Goal: Task Accomplishment & Management: Use online tool/utility

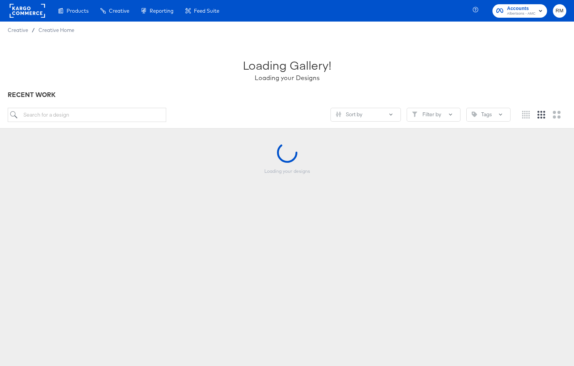
click at [520, 7] on span "Accounts" at bounding box center [521, 9] width 28 height 8
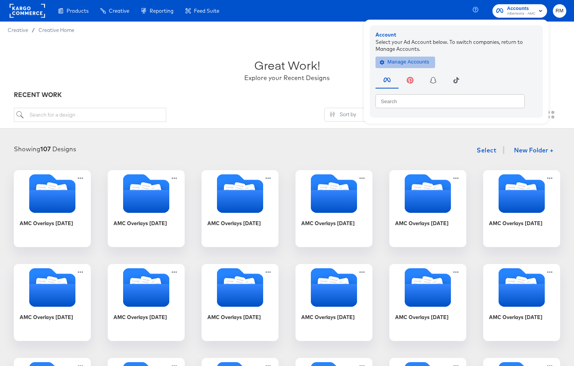
click at [409, 65] on span "Manage Accounts" at bounding box center [405, 62] width 48 height 9
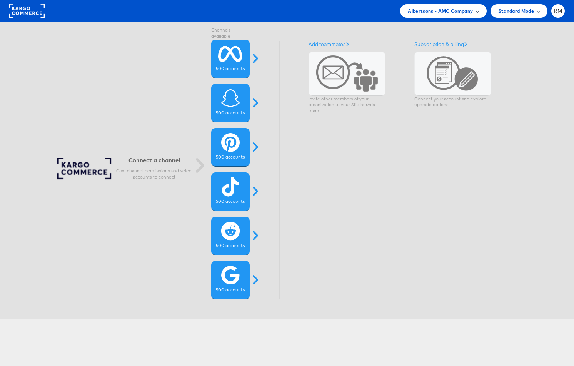
click at [475, 8] on div "Albertsons - AMC Company" at bounding box center [443, 11] width 71 height 8
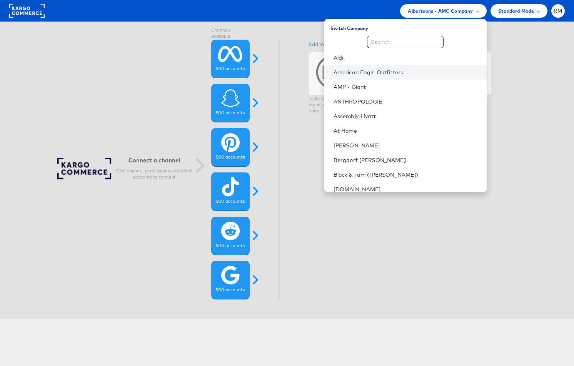
click at [413, 70] on link "American Eagle Outfitters" at bounding box center [406, 72] width 147 height 8
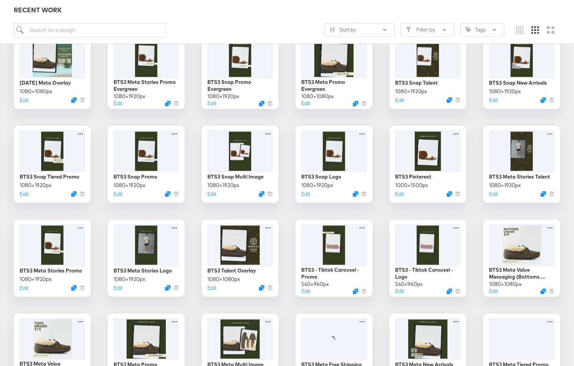
scroll to position [707, 0]
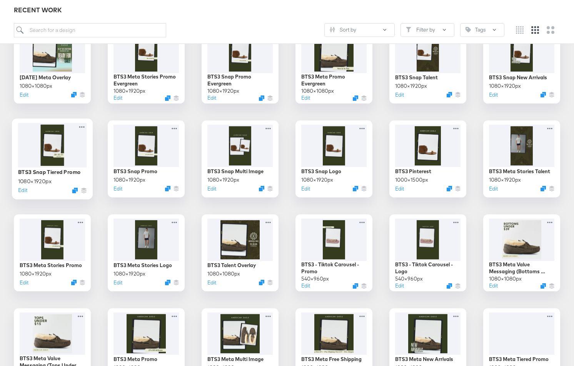
click at [67, 145] on div at bounding box center [52, 145] width 69 height 44
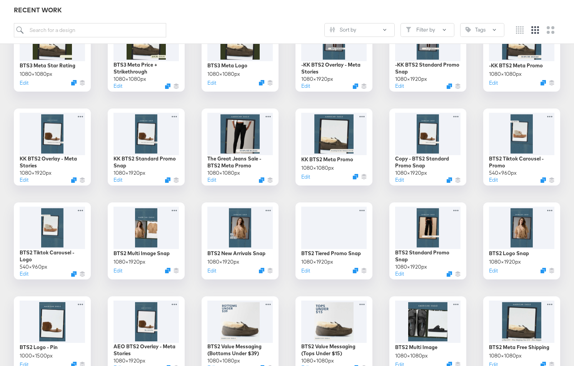
scroll to position [1098, 0]
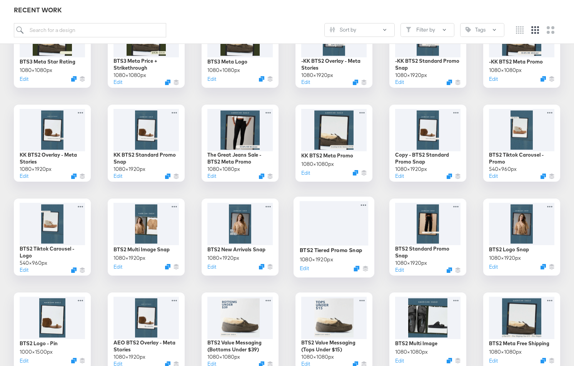
click at [332, 240] on div at bounding box center [334, 223] width 69 height 45
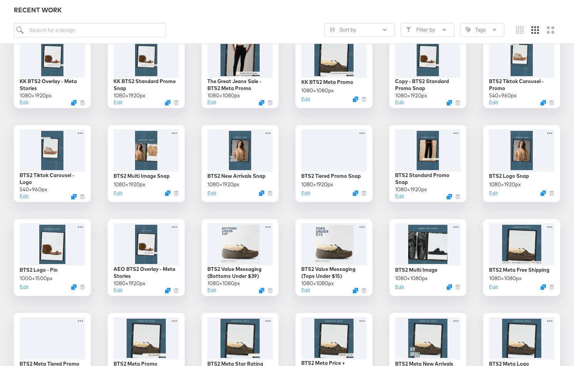
scroll to position [1164, 0]
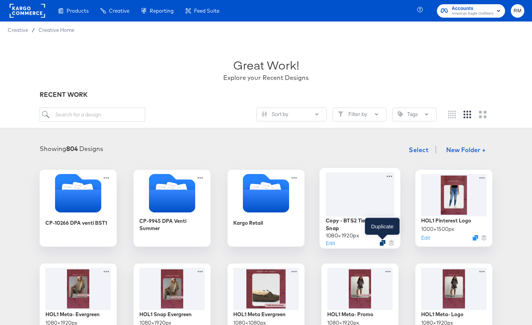
click at [383, 244] on icon "Duplicate" at bounding box center [382, 243] width 6 height 6
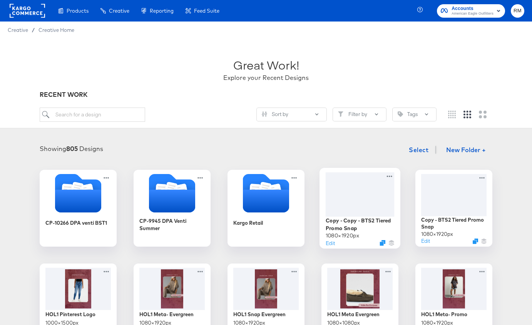
click at [375, 194] on div at bounding box center [359, 194] width 69 height 44
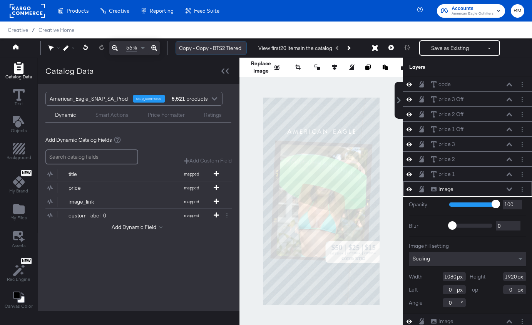
click at [214, 50] on input "Copy - Copy - BTS2 Tiered Promo Snap" at bounding box center [210, 48] width 71 height 14
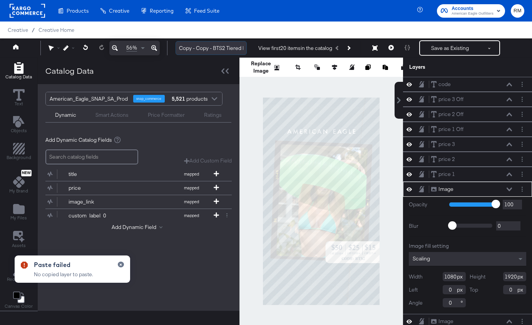
click at [214, 50] on input "Copy - Copy - BTS2 Tiered Promo Snap" at bounding box center [210, 48] width 71 height 14
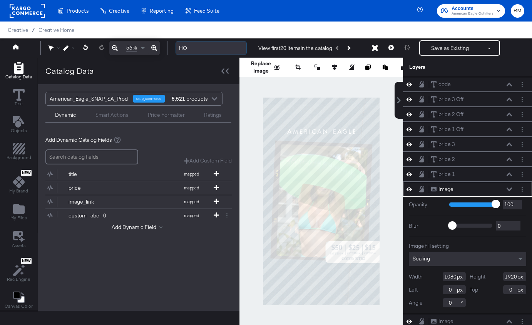
type input "H"
type input "Meta 9x16 Tiered Promo"
click at [443, 47] on button "Save as Existing" at bounding box center [450, 48] width 60 height 14
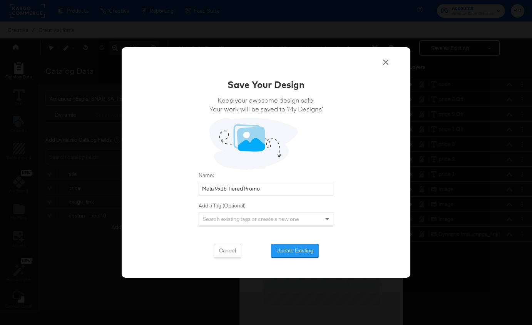
click at [305, 249] on button "Update Existing" at bounding box center [295, 251] width 48 height 14
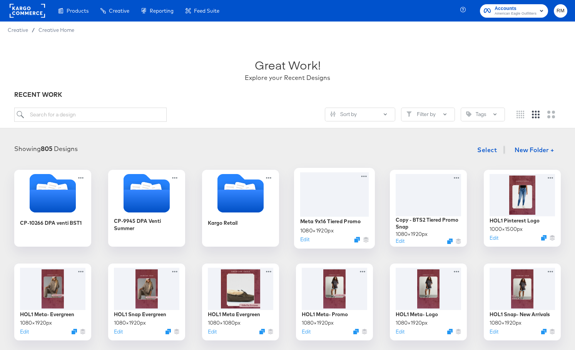
click at [350, 185] on div at bounding box center [334, 194] width 69 height 44
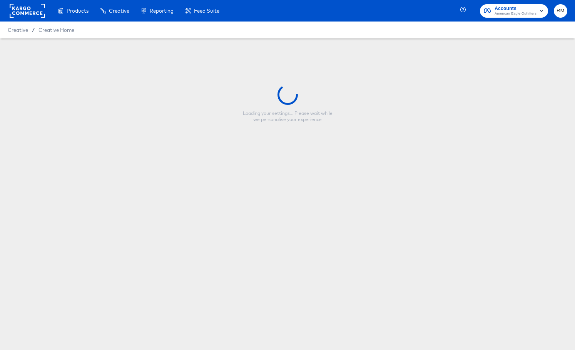
type input "Meta 9x16 Tiered Promo"
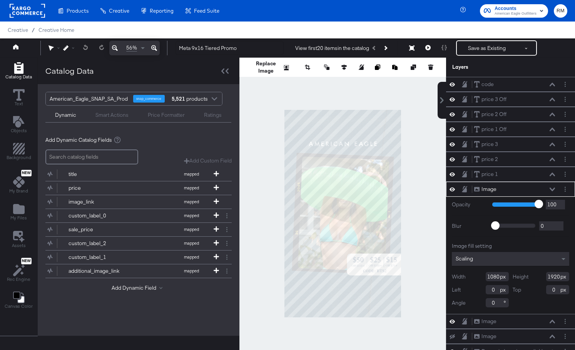
scroll to position [1, 0]
click at [531, 185] on button "Layer Options" at bounding box center [565, 188] width 8 height 8
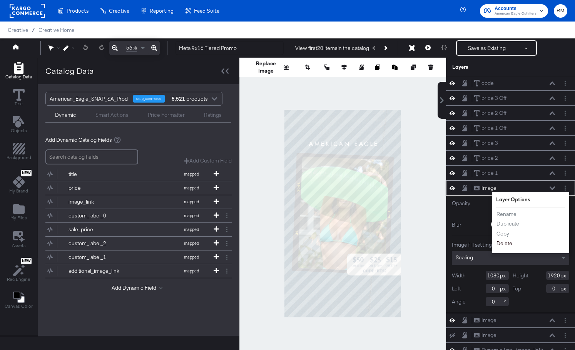
click at [500, 243] on button "Delete" at bounding box center [504, 244] width 17 height 8
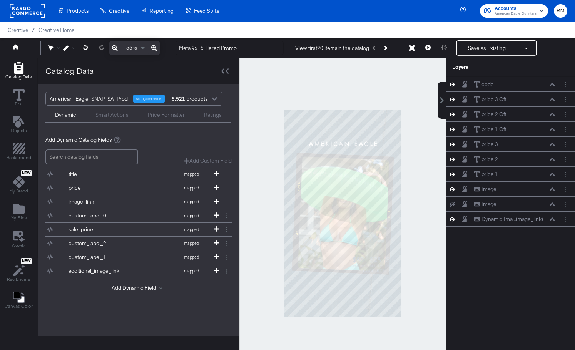
scroll to position [0, 0]
click at [531, 205] on icon "Layer Options" at bounding box center [564, 204] width 1 height 5
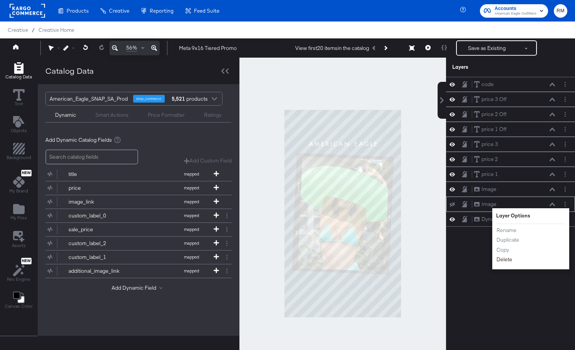
click at [501, 257] on button "Delete" at bounding box center [504, 260] width 17 height 8
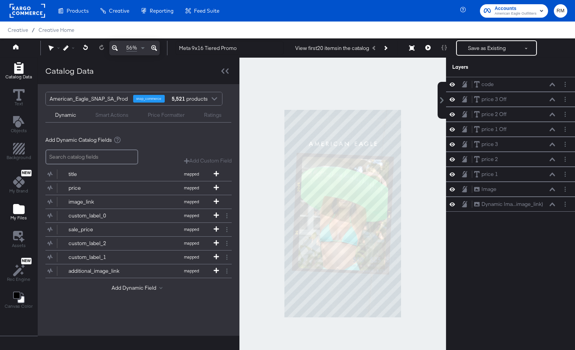
click at [14, 211] on icon "Add Files" at bounding box center [19, 209] width 12 height 10
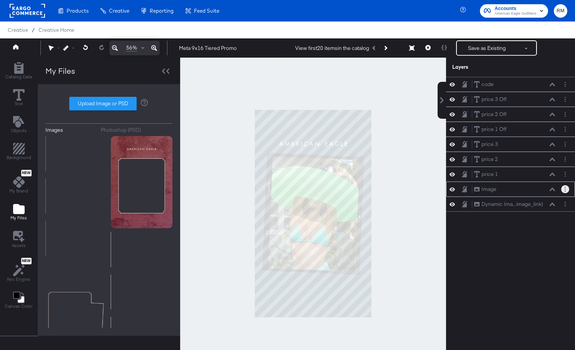
click at [531, 190] on button "Layer Options" at bounding box center [565, 189] width 8 height 8
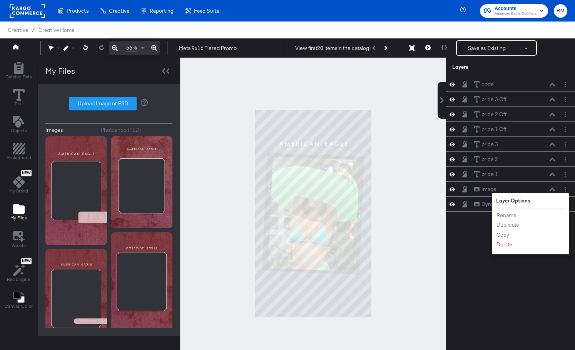
click at [479, 249] on div "code code price 3 Off price 3 Off price 2 Off price 2 Off price 1 Off price 1 O…" at bounding box center [510, 217] width 129 height 281
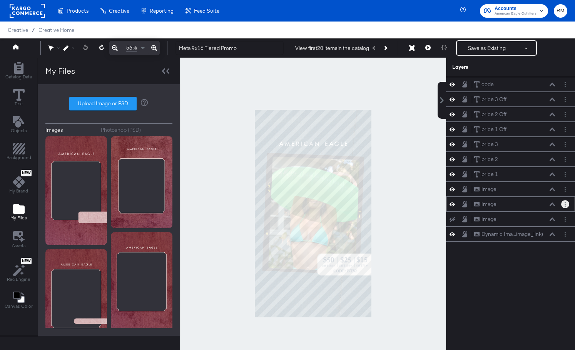
click at [531, 205] on icon "Layer Options" at bounding box center [564, 204] width 1 height 5
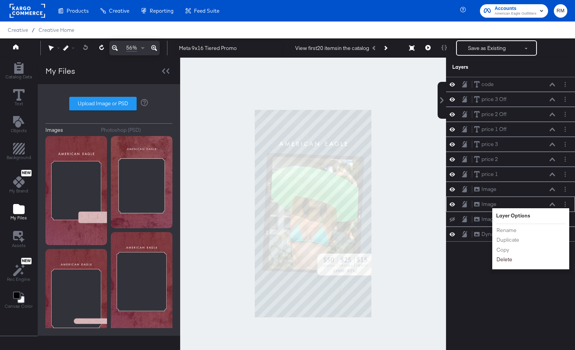
click at [508, 262] on button "Delete" at bounding box center [504, 260] width 17 height 8
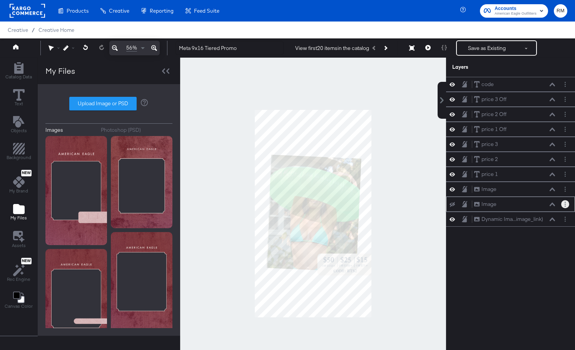
click at [531, 207] on button "Layer Options" at bounding box center [565, 204] width 8 height 8
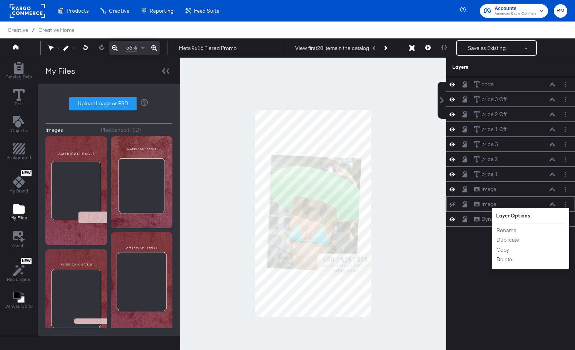
click at [505, 258] on button "Delete" at bounding box center [504, 260] width 17 height 8
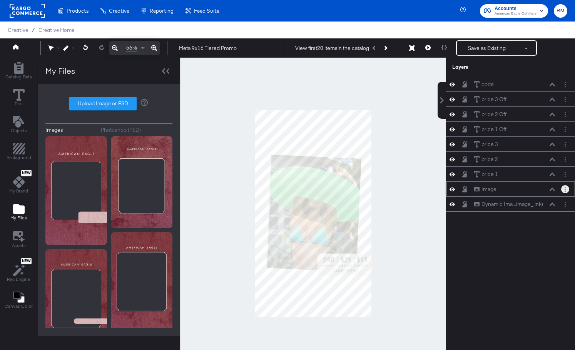
click at [531, 188] on button "Layer Options" at bounding box center [565, 189] width 8 height 8
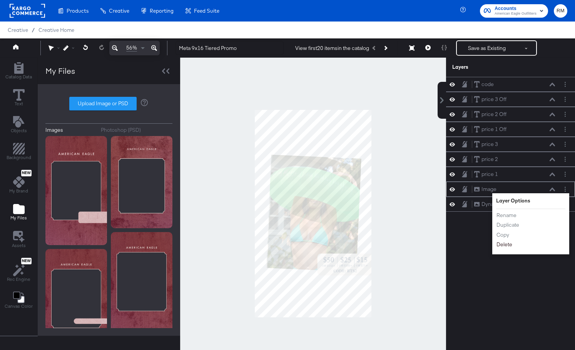
click at [508, 246] on button "Delete" at bounding box center [504, 245] width 17 height 8
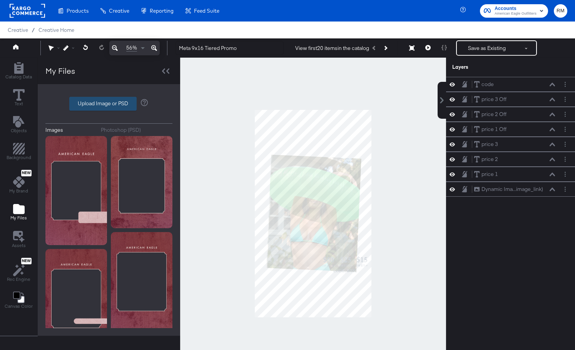
click at [116, 102] on label "Upload Image or PSD" at bounding box center [103, 103] width 67 height 13
click at [109, 104] on input "Upload Image or PSD" at bounding box center [109, 104] width 0 height 0
type input "C:\fakepath\AEO HOL 1 Overlay - Meta 9x16 Tiered.png"
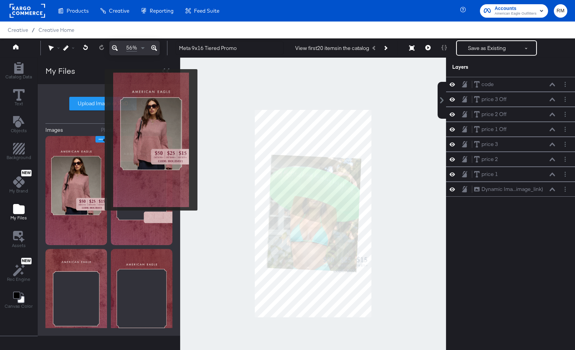
click at [100, 138] on icon "Image Options" at bounding box center [101, 140] width 6 height 6
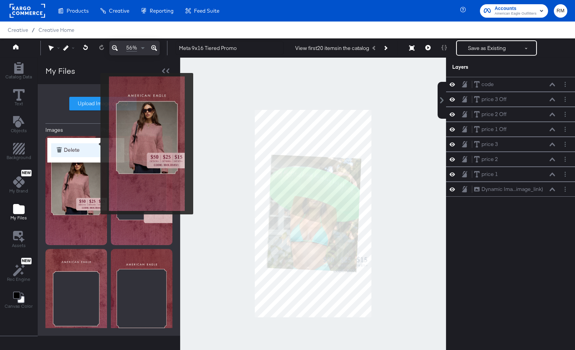
click at [95, 144] on button "Delete" at bounding box center [85, 150] width 69 height 14
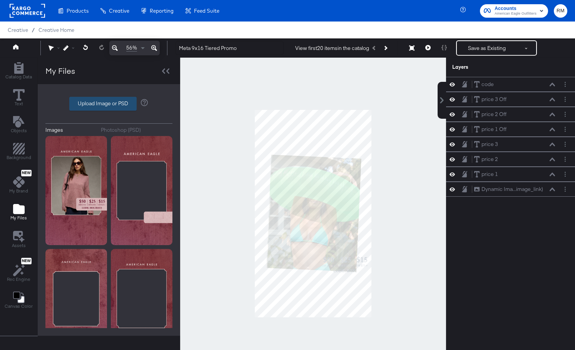
click at [108, 107] on label "Upload Image or PSD" at bounding box center [103, 103] width 67 height 13
click at [109, 104] on input "Upload Image or PSD" at bounding box center [109, 104] width 0 height 0
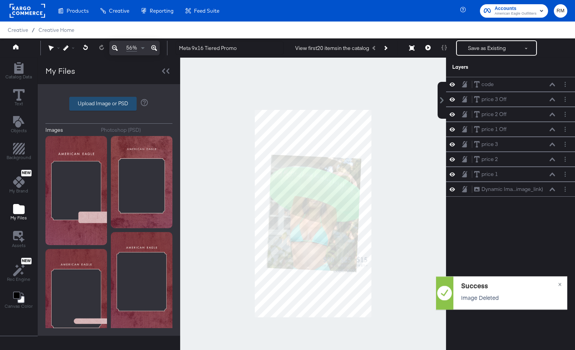
type input "C:\fakepath\AEO HOL 1 Overlay - Meta 9x16 Promo Overlay.png"
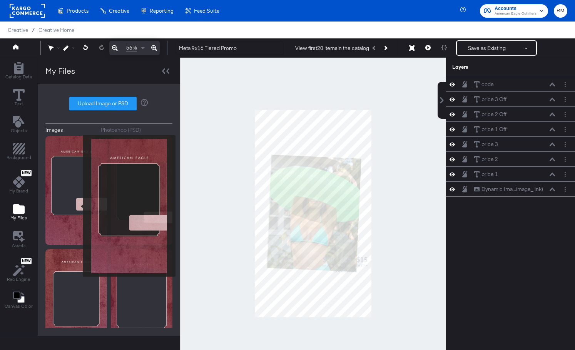
click at [78, 207] on img at bounding box center [76, 190] width 62 height 109
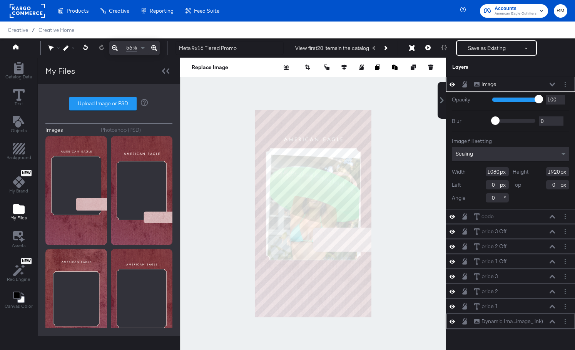
click at [531, 322] on icon at bounding box center [551, 321] width 5 height 3
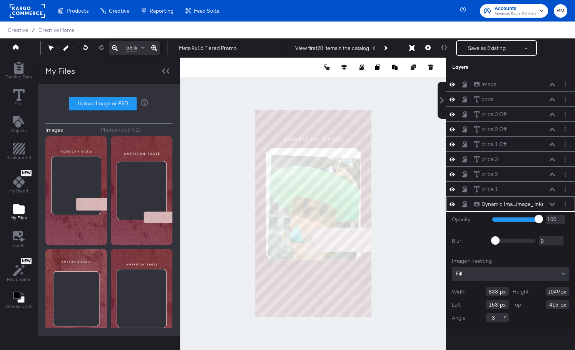
click at [498, 318] on input "3" at bounding box center [496, 317] width 23 height 9
type input "0"
type input "1112"
type input "345"
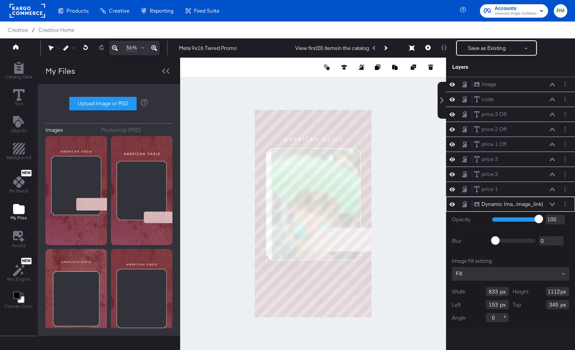
type input "1108"
type input "348"
type input "870"
type input "116"
type input "891"
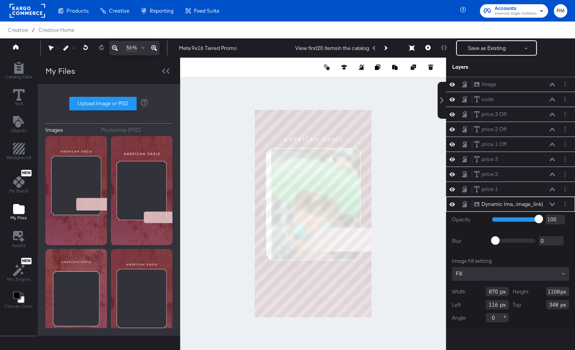
type input "95"
type input "1059"
type input "94"
click at [418, 218] on div at bounding box center [313, 214] width 266 height 312
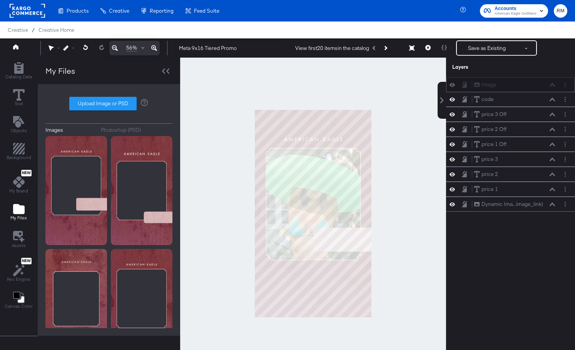
click at [531, 88] on div "Image Image" at bounding box center [514, 85] width 82 height 8
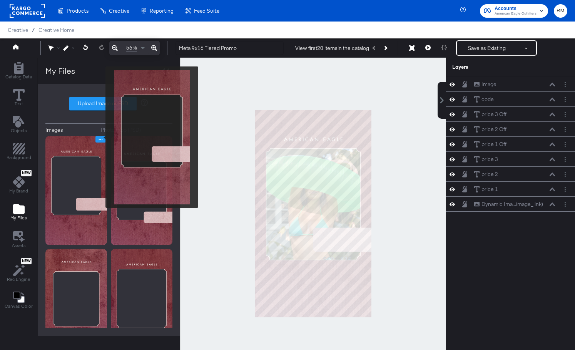
click at [100, 137] on icon "Image Options" at bounding box center [101, 140] width 6 height 6
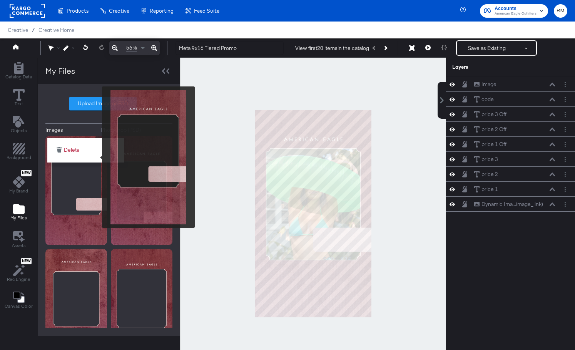
click at [97, 157] on div "Delete" at bounding box center [85, 150] width 69 height 17
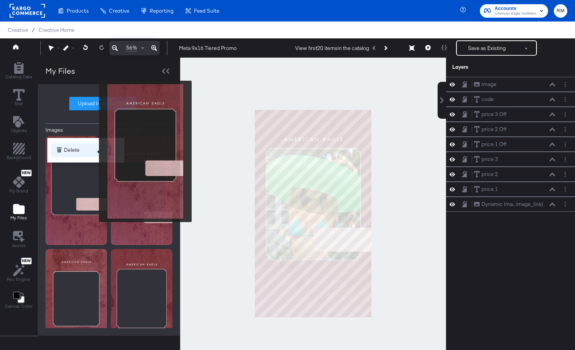
click at [90, 148] on button "Delete" at bounding box center [85, 150] width 69 height 14
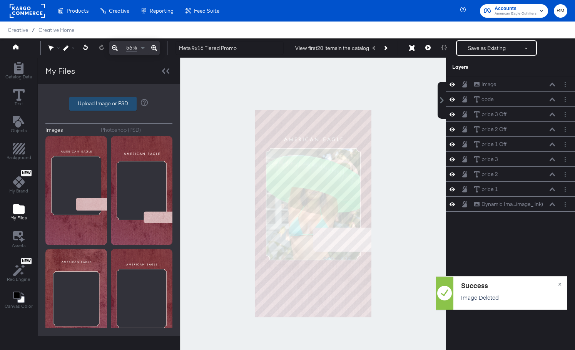
click at [108, 102] on label "Upload Image or PSD" at bounding box center [103, 103] width 67 height 13
click at [109, 104] on input "Upload Image or PSD" at bounding box center [109, 104] width 0 height 0
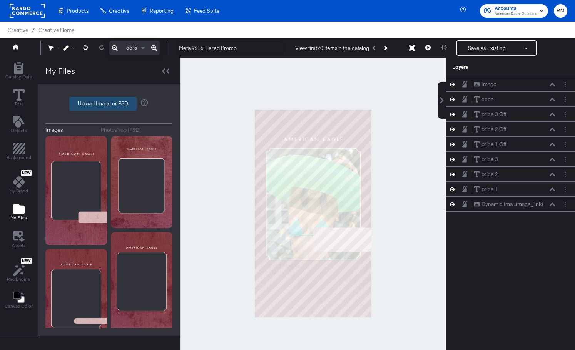
type input "C:\fakepath\box.png"
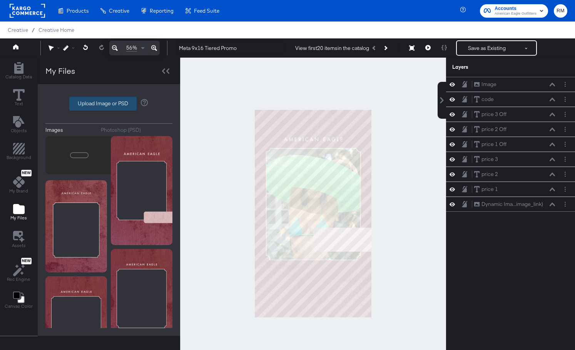
click at [125, 100] on label "Upload Image or PSD" at bounding box center [103, 103] width 67 height 13
click at [109, 104] on input "Upload Image or PSD" at bounding box center [109, 104] width 0 height 0
type input "C:\fakepath\AEO HOL 1 Overlay - Meta 9x16 Promo Overlay.png"
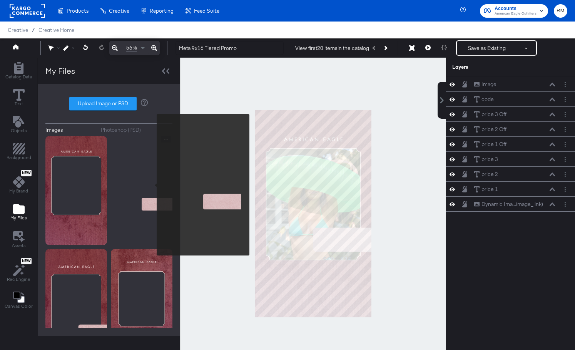
click at [152, 185] on img at bounding box center [142, 190] width 62 height 109
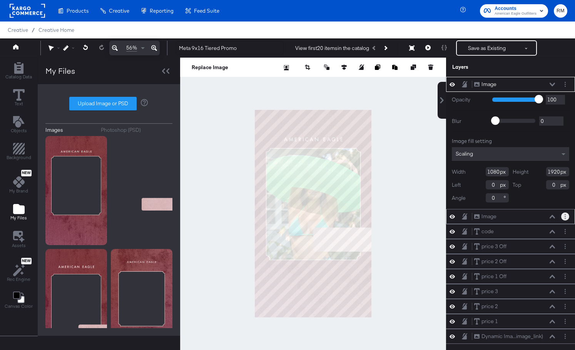
click at [531, 218] on button "Layer Options" at bounding box center [565, 217] width 8 height 8
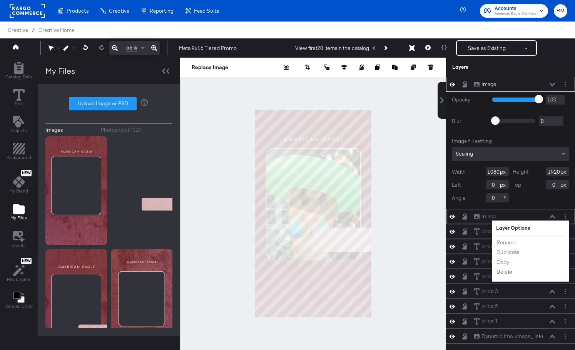
click at [507, 273] on button "Delete" at bounding box center [504, 272] width 17 height 8
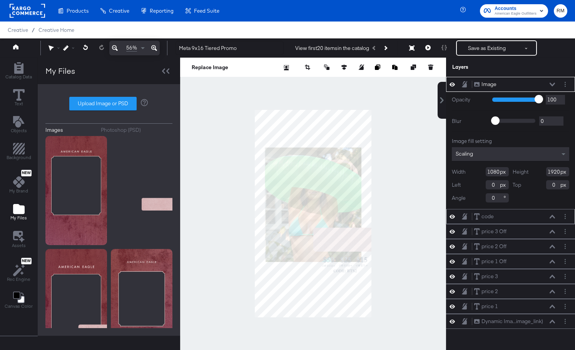
click at [531, 216] on icon at bounding box center [551, 217] width 5 height 4
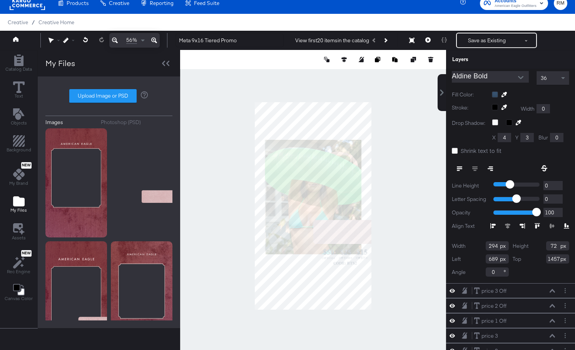
scroll to position [151, 0]
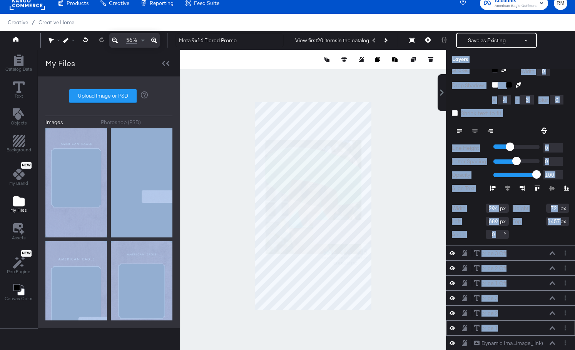
click at [531, 325] on div "price 1 price 1" at bounding box center [514, 329] width 82 height 8
click at [531, 325] on icon at bounding box center [551, 328] width 5 height 3
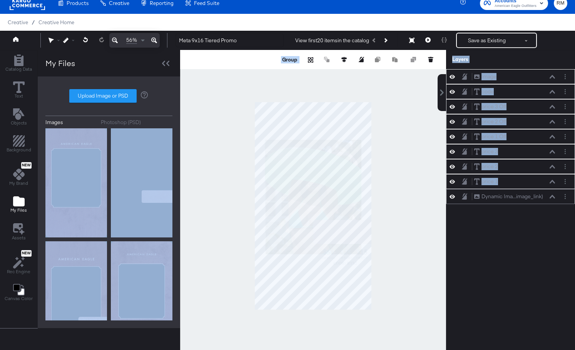
click at [516, 201] on div "Dynamic Ima...image_link) Dynamic Image (image_link)" at bounding box center [510, 196] width 129 height 15
click at [531, 94] on div "code code" at bounding box center [514, 92] width 82 height 8
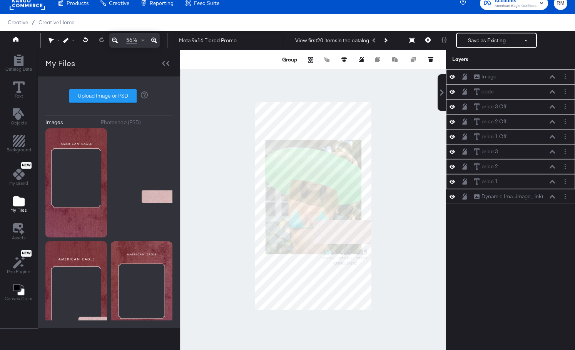
click at [531, 325] on div "Image Image code code price 3 Off price 3 Off price 2 Off price 2 Off price 1 O…" at bounding box center [510, 209] width 129 height 281
click at [527, 289] on div "Image Image code code price 3 Off price 3 Off price 2 Off price 2 Off price 1 O…" at bounding box center [510, 209] width 129 height 281
click at [531, 82] on div "Image Image" at bounding box center [510, 76] width 129 height 15
click at [531, 77] on icon at bounding box center [551, 76] width 5 height 3
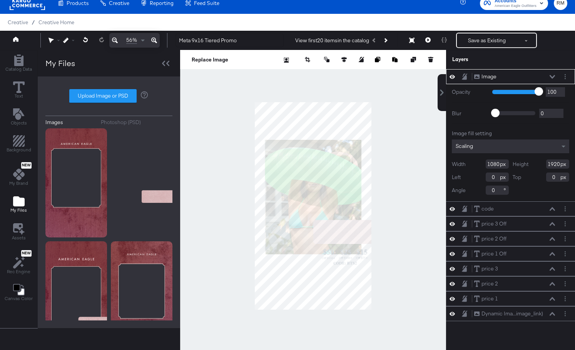
click at [531, 77] on icon at bounding box center [551, 77] width 5 height 4
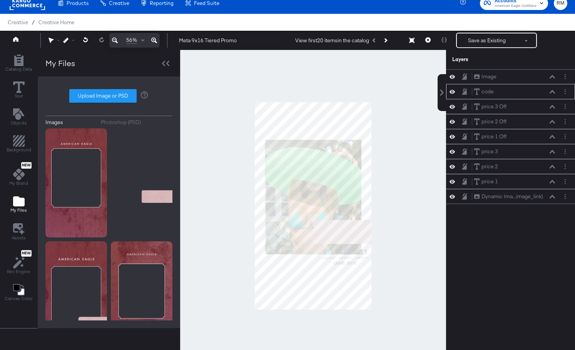
click at [531, 88] on div "code code" at bounding box center [514, 92] width 82 height 8
click at [531, 95] on div "code code" at bounding box center [514, 92] width 82 height 8
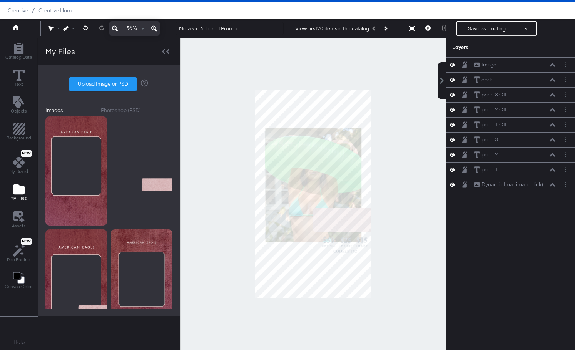
click at [531, 80] on icon at bounding box center [551, 79] width 5 height 3
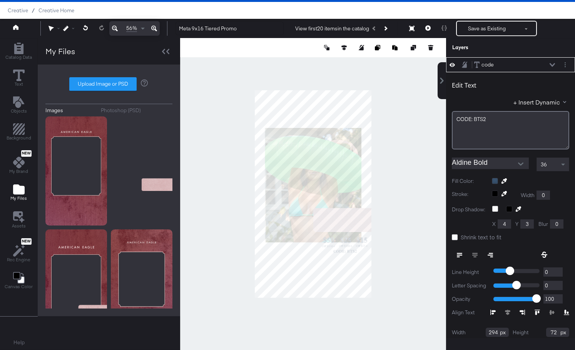
scroll to position [151, 0]
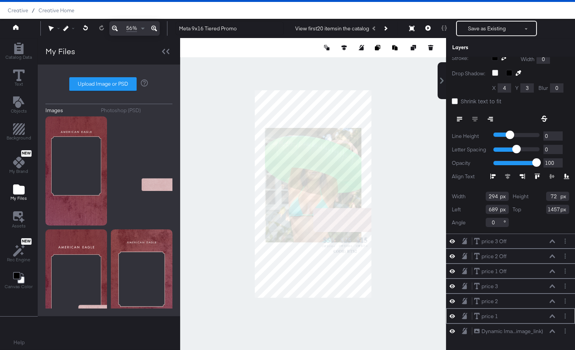
click at [531, 315] on icon at bounding box center [551, 317] width 5 height 4
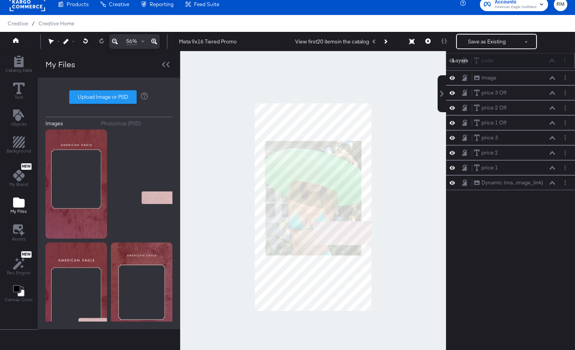
scroll to position [0, 0]
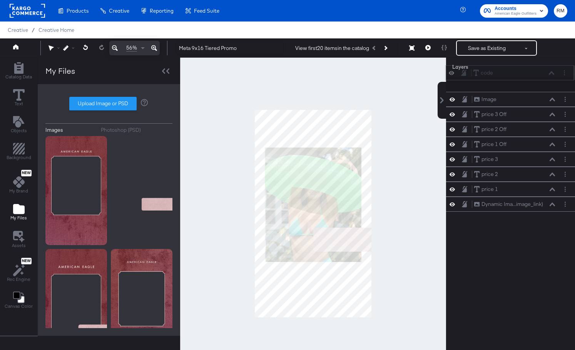
drag, startPoint x: 495, startPoint y: 82, endPoint x: 495, endPoint y: 75, distance: 7.3
click at [495, 75] on div "code code" at bounding box center [514, 73] width 82 height 8
click at [531, 190] on icon at bounding box center [551, 189] width 5 height 3
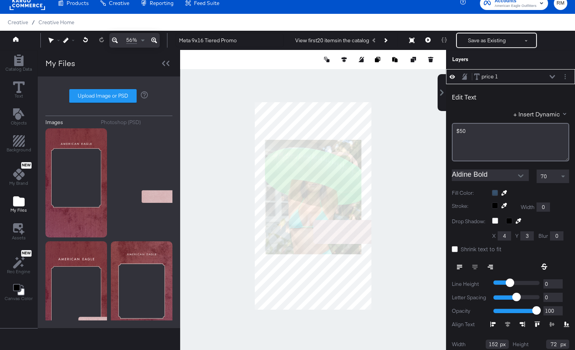
click at [531, 78] on icon at bounding box center [551, 77] width 5 height 4
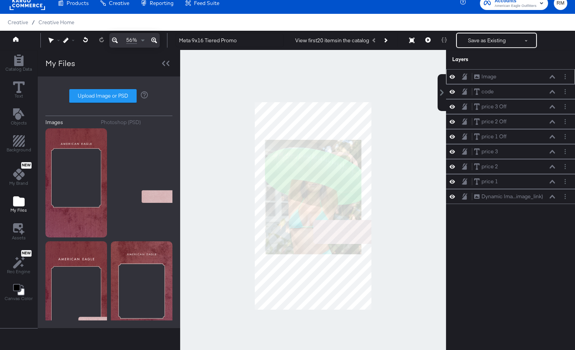
scroll to position [7, 0]
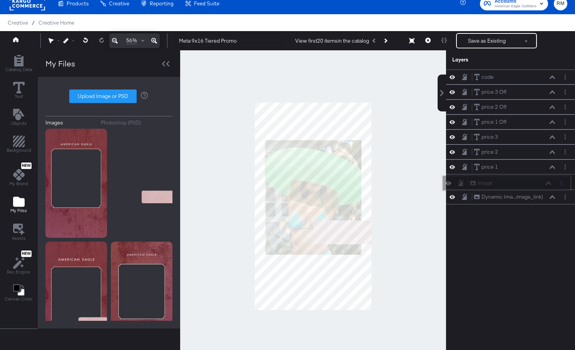
drag, startPoint x: 544, startPoint y: 74, endPoint x: 540, endPoint y: 182, distance: 108.1
click at [531, 182] on div "Image Image" at bounding box center [511, 183] width 82 height 8
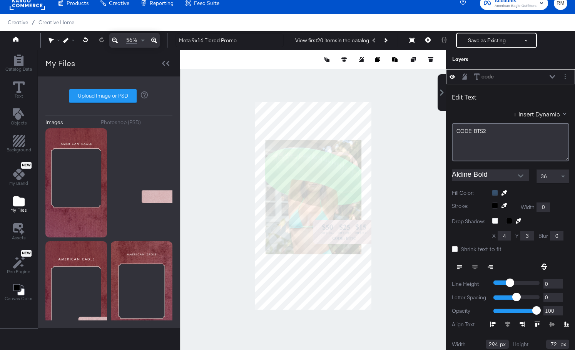
click at [389, 243] on div at bounding box center [313, 206] width 266 height 312
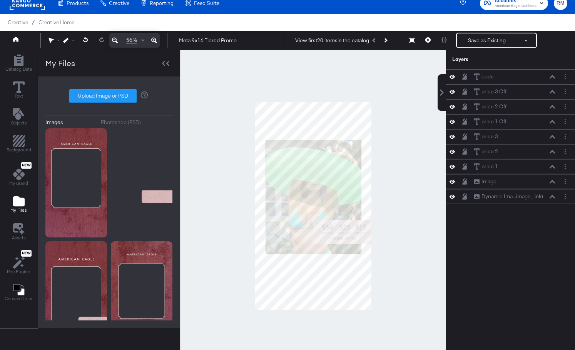
click at [152, 43] on icon at bounding box center [154, 40] width 6 height 9
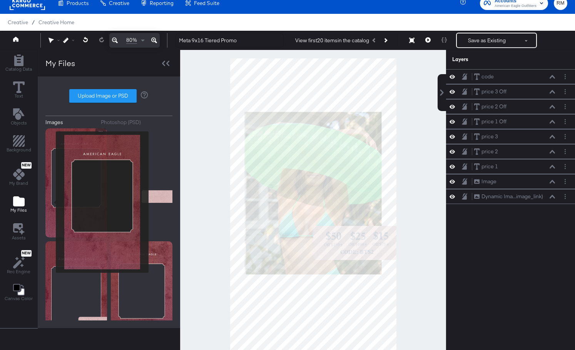
click at [53, 203] on img at bounding box center [76, 182] width 62 height 109
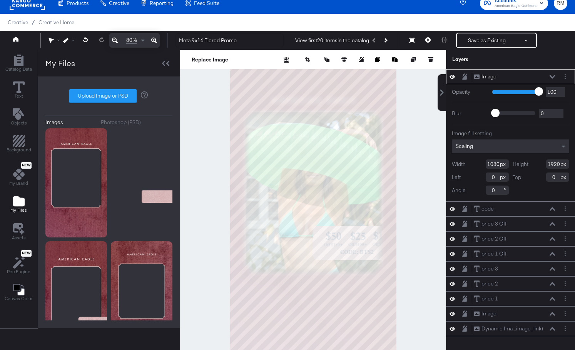
click at [515, 144] on div "Scaling" at bounding box center [510, 147] width 117 height 14
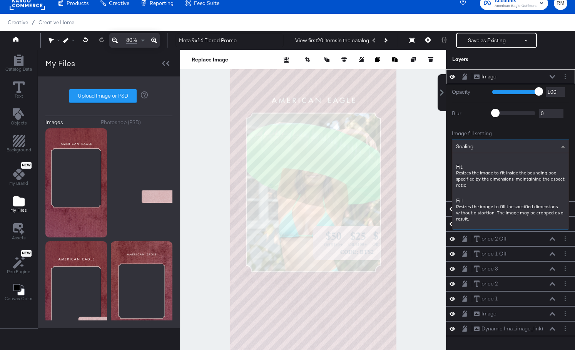
scroll to position [93, 0]
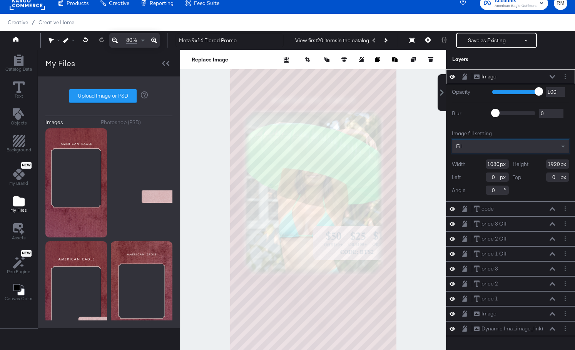
click at [553, 77] on icon at bounding box center [551, 76] width 5 height 3
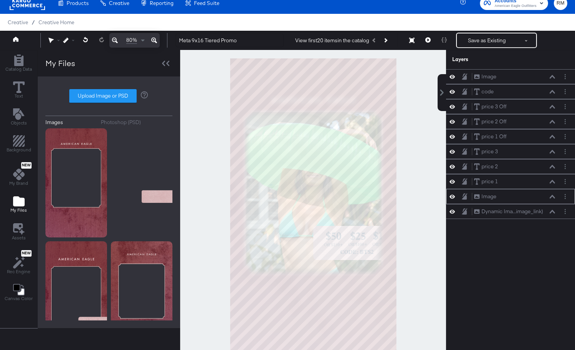
scroll to position [7, 0]
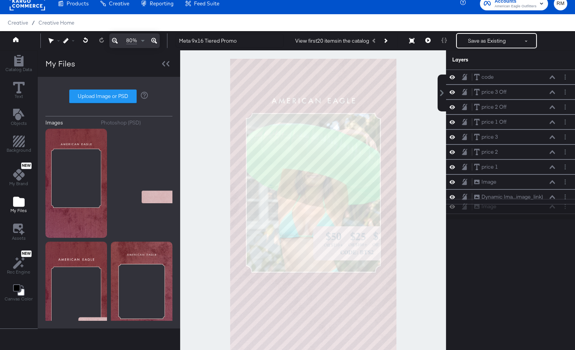
drag, startPoint x: 540, startPoint y: 76, endPoint x: 540, endPoint y: 222, distance: 146.1
click at [540, 222] on div "Image Image code code price 3 Off price 3 Off price 2 Off price 2 Off price 1 O…" at bounding box center [505, 210] width 138 height 281
drag, startPoint x: 529, startPoint y: 219, endPoint x: 528, endPoint y: 187, distance: 32.3
click at [528, 187] on div "Image Image" at bounding box center [509, 184] width 129 height 15
drag, startPoint x: 528, startPoint y: 187, endPoint x: 528, endPoint y: 202, distance: 15.0
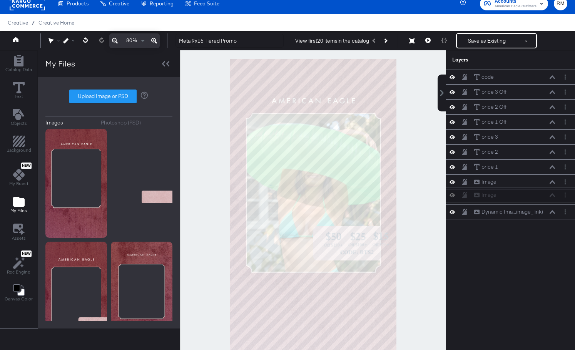
click at [528, 202] on div "code code price 3 Off price 3 Off price 2 Off price 2 Off price 1 Off price 1 O…" at bounding box center [510, 145] width 129 height 150
click at [552, 166] on icon at bounding box center [551, 166] width 5 height 3
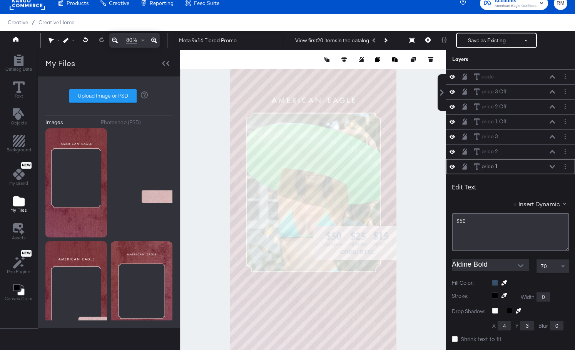
scroll to position [90, 0]
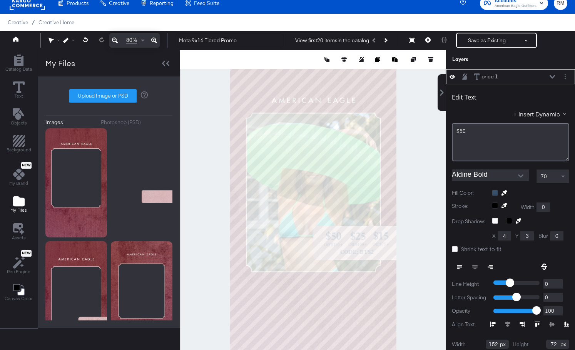
click at [494, 191] on div at bounding box center [530, 193] width 77 height 6
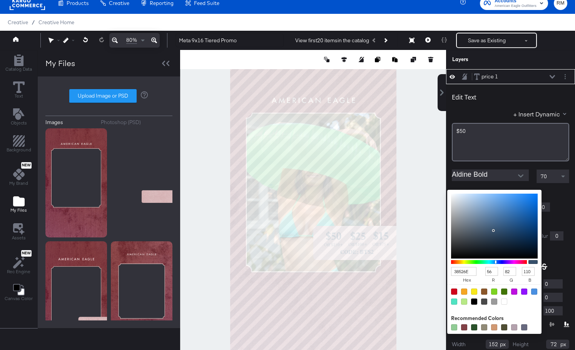
click at [461, 272] on input "38526E" at bounding box center [463, 271] width 25 height 9
type input "681"
type input "102"
type input "136"
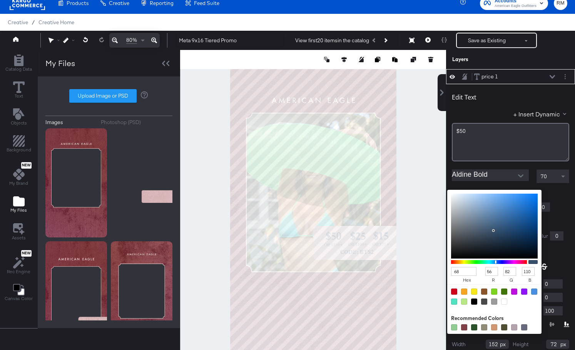
type input "17"
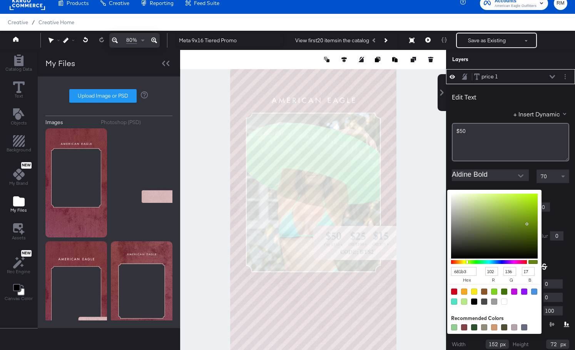
type input "681b31"
type input "104"
type input "27"
type input "49"
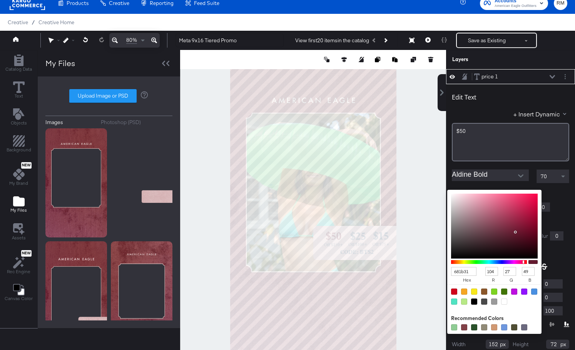
click at [554, 76] on icon at bounding box center [551, 76] width 5 height 3
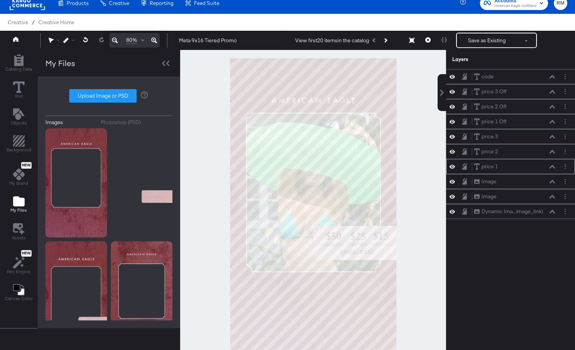
scroll to position [0, 0]
click at [551, 153] on icon at bounding box center [551, 152] width 5 height 4
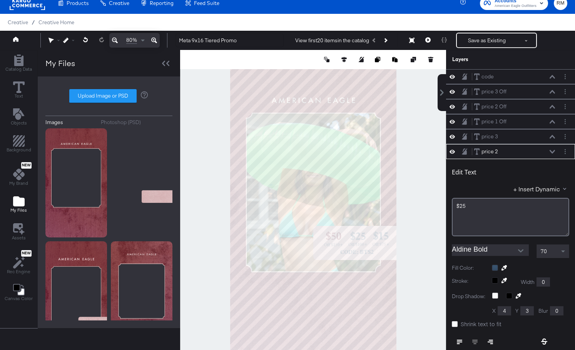
scroll to position [75, 0]
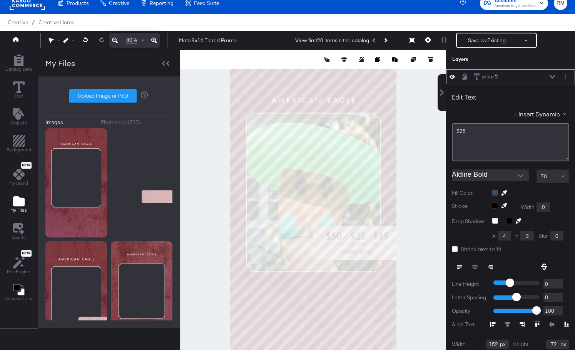
click at [491, 190] on div "Fill Color:" at bounding box center [510, 193] width 117 height 7
click at [495, 193] on div at bounding box center [530, 193] width 77 height 6
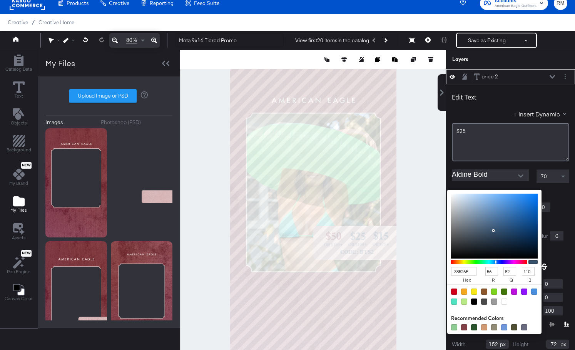
click at [458, 272] on input "38526E" at bounding box center [463, 271] width 25 height 9
type input "681"
type input "102"
type input "136"
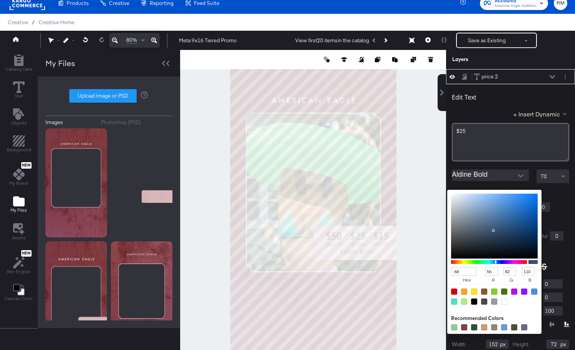
type input "17"
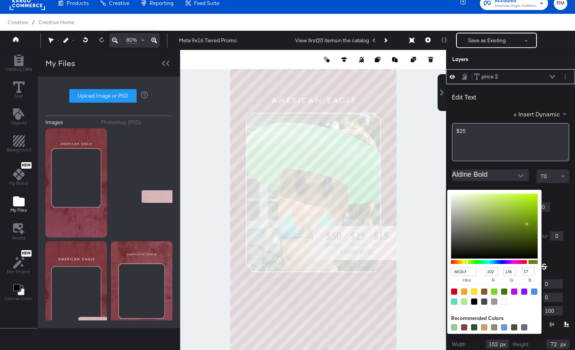
type input "681b31"
type input "104"
type input "27"
type input "49"
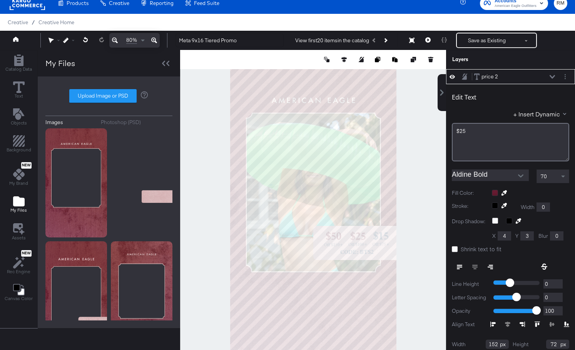
click at [547, 73] on div "price 2 price 2" at bounding box center [514, 77] width 82 height 8
click at [548, 74] on div "price 2 price 2" at bounding box center [514, 77] width 82 height 8
click at [553, 78] on button at bounding box center [552, 77] width 6 height 5
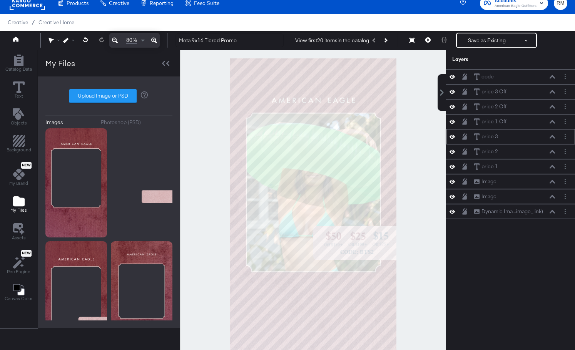
click at [553, 138] on icon at bounding box center [551, 136] width 5 height 3
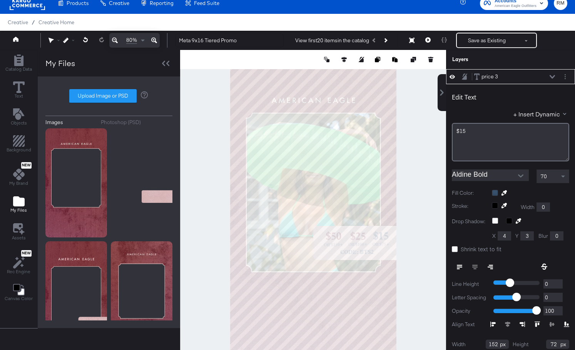
click at [494, 192] on div at bounding box center [530, 193] width 77 height 6
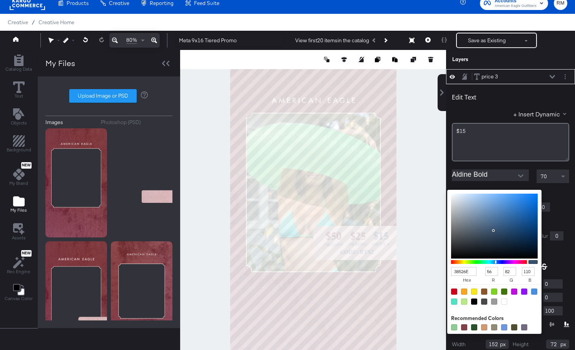
click at [463, 270] on input "38526E" at bounding box center [463, 271] width 25 height 9
type input "681"
type input "102"
type input "136"
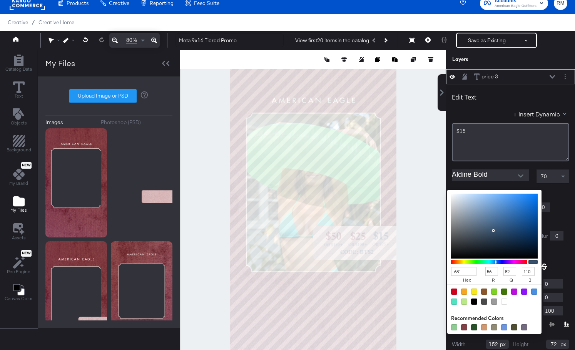
type input "17"
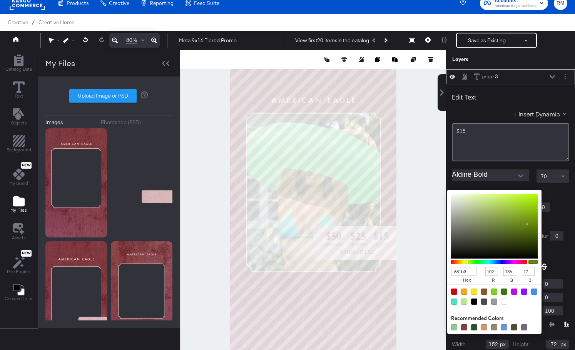
type input "681b31"
type input "104"
type input "27"
type input "49"
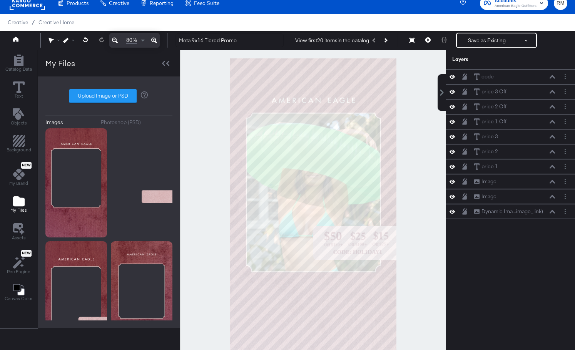
scroll to position [75, 0]
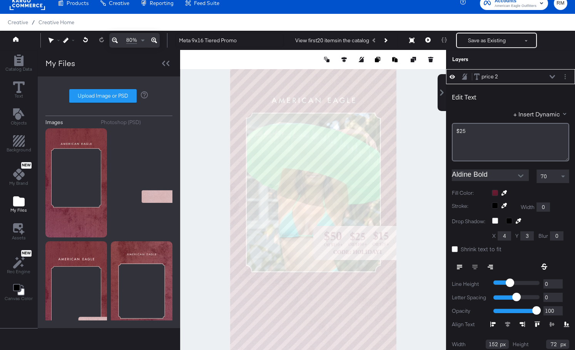
click at [556, 170] on div "70" at bounding box center [553, 176] width 32 height 13
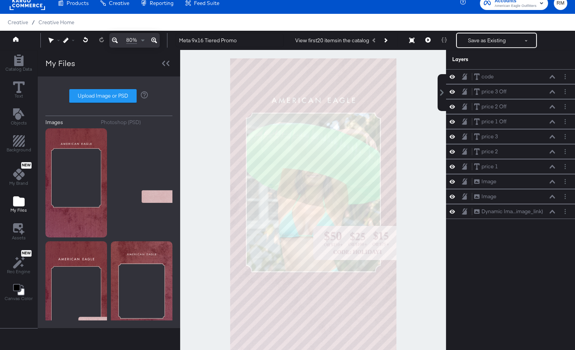
scroll to position [0, 0]
click at [413, 240] on div at bounding box center [313, 206] width 266 height 312
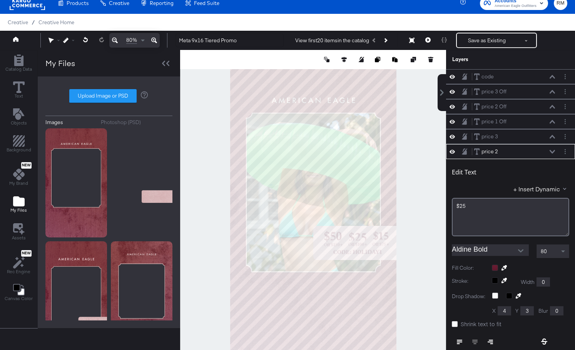
scroll to position [75, 0]
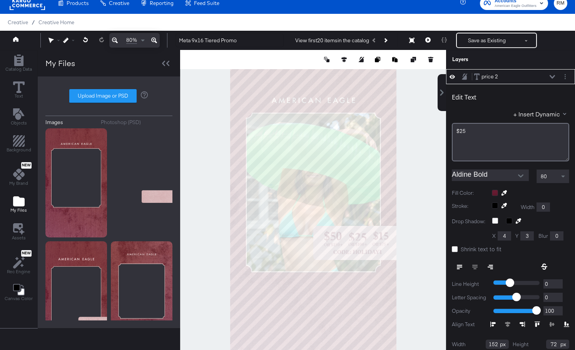
type input "150"
type input "89"
type input "1113"
click at [424, 241] on div at bounding box center [313, 206] width 266 height 312
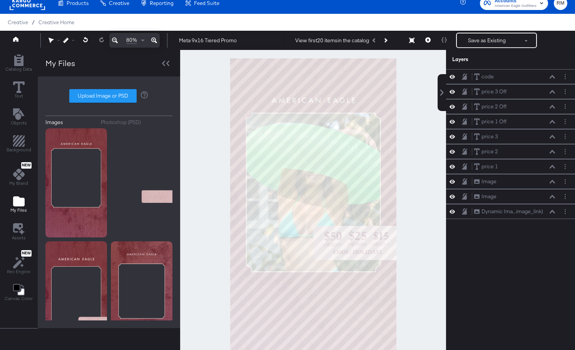
scroll to position [60, 0]
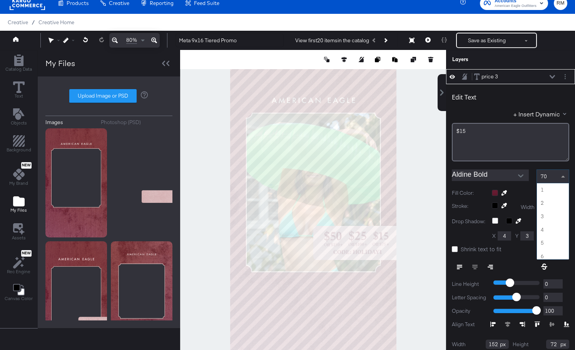
click at [548, 178] on div "70" at bounding box center [553, 176] width 32 height 13
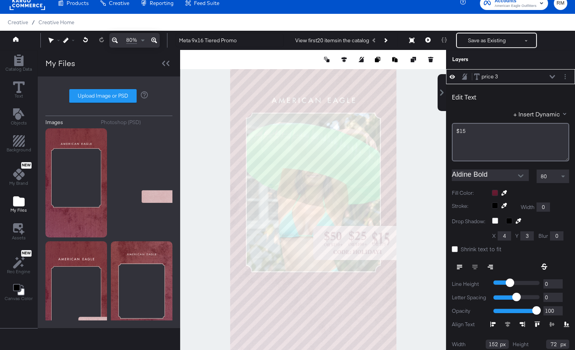
type input "151"
type input "109"
type input "904"
type input "1112"
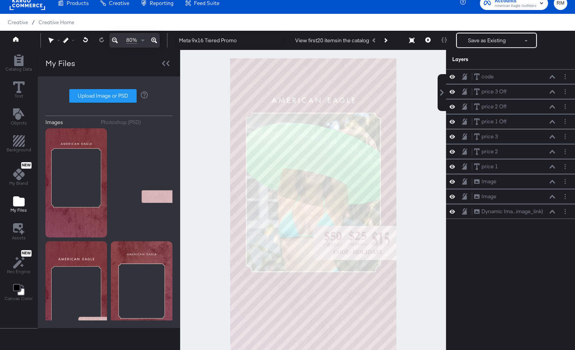
click at [427, 249] on div at bounding box center [313, 206] width 266 height 312
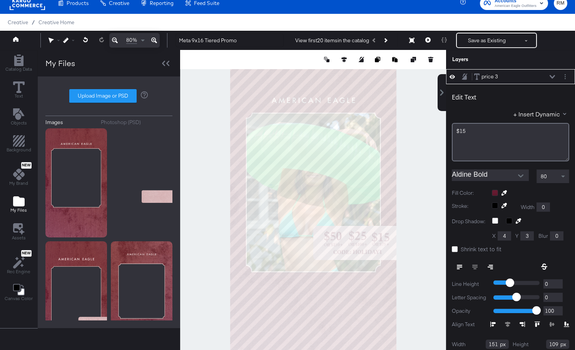
type input "1110"
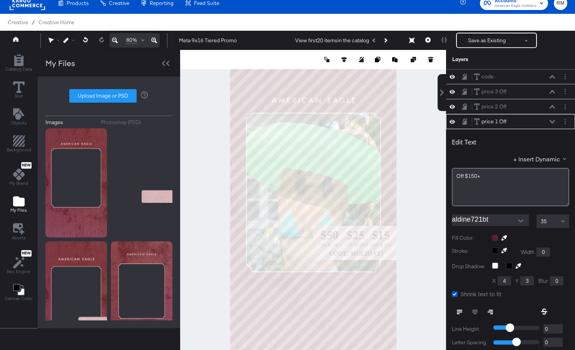
click at [428, 267] on div at bounding box center [313, 206] width 266 height 312
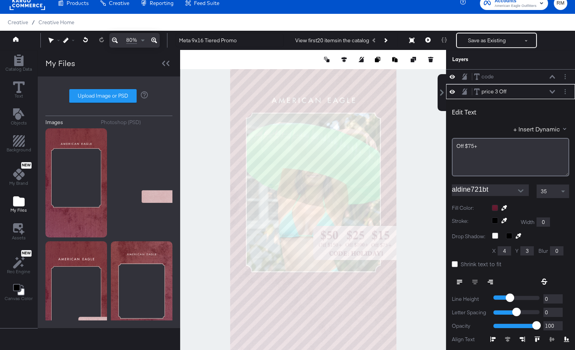
scroll to position [15, 0]
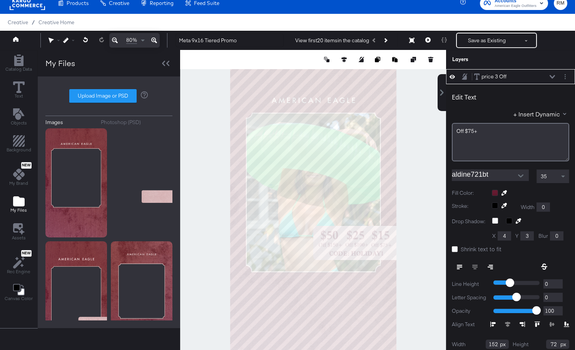
type input "360"
click at [423, 234] on div at bounding box center [313, 206] width 266 height 312
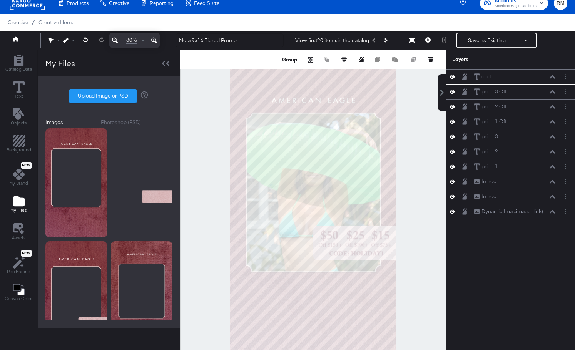
scroll to position [0, 0]
click at [423, 270] on div at bounding box center [313, 206] width 266 height 312
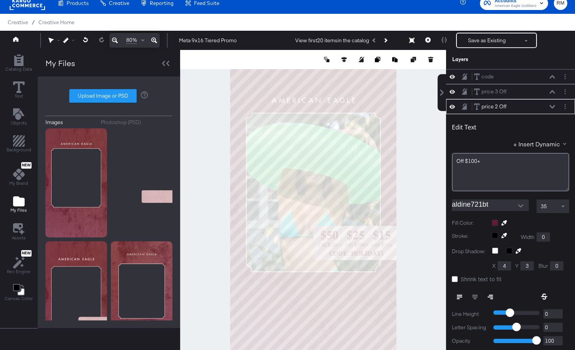
scroll to position [30, 0]
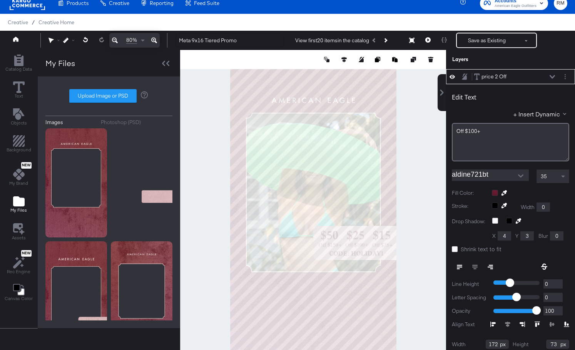
type input "1180"
type input "740"
type input "1178"
type input "1"
click at [436, 249] on div at bounding box center [313, 206] width 266 height 312
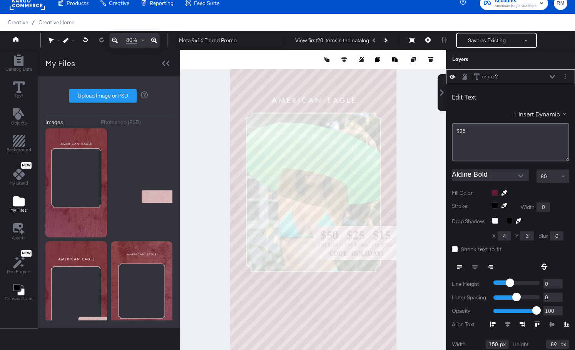
scroll to position [0, 0]
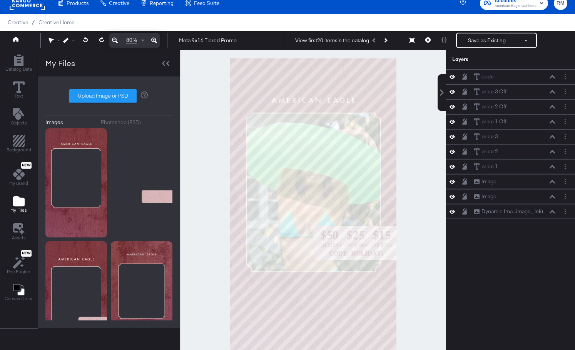
click at [411, 267] on div at bounding box center [313, 206] width 266 height 312
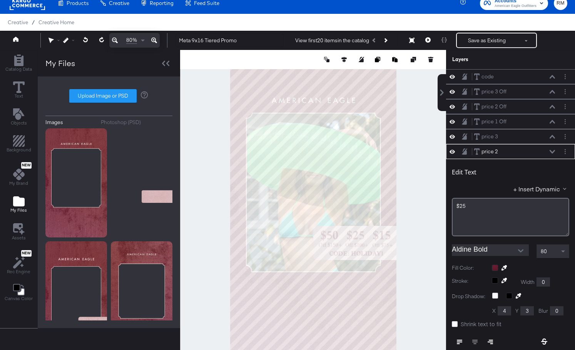
type input "746"
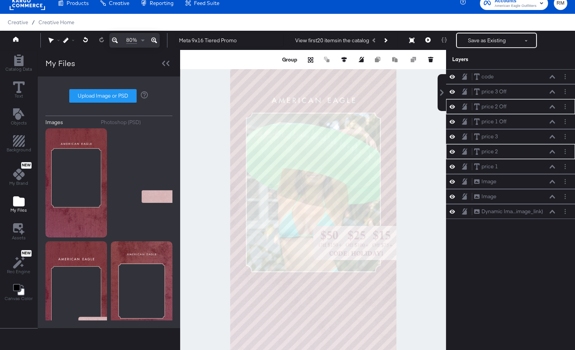
click at [400, 256] on div at bounding box center [313, 206] width 266 height 312
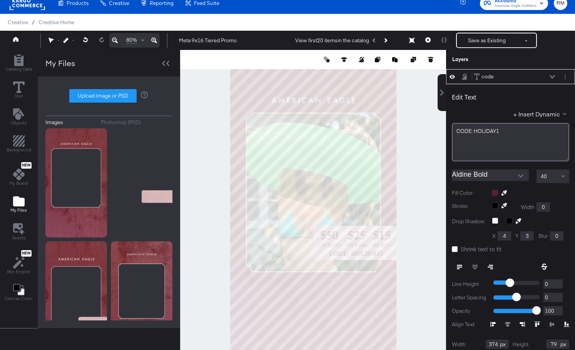
type input "1232"
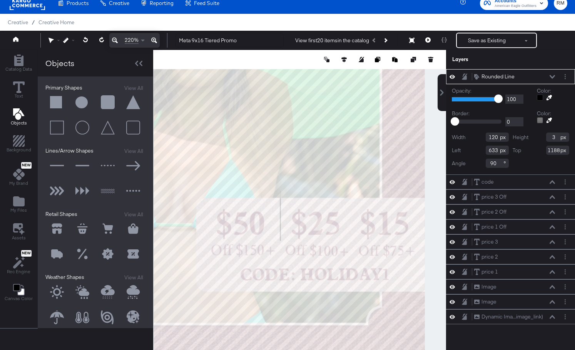
type input "740"
type input "1073"
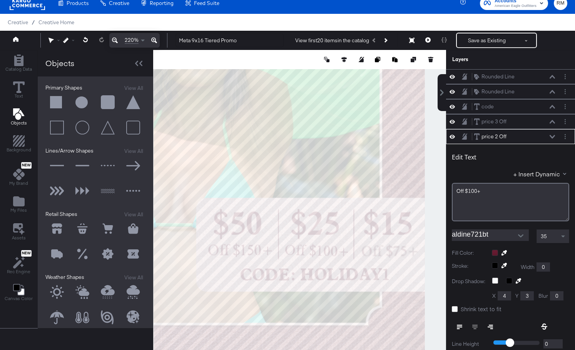
scroll to position [60, 0]
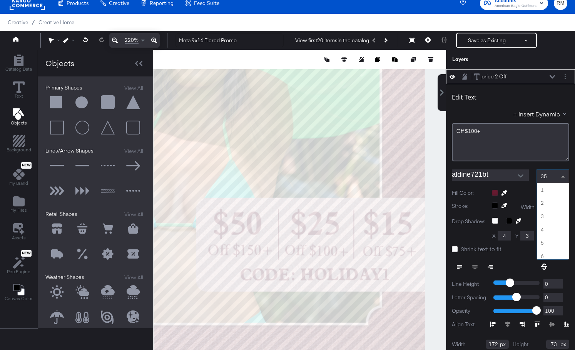
click at [563, 180] on span at bounding box center [564, 176] width 10 height 13
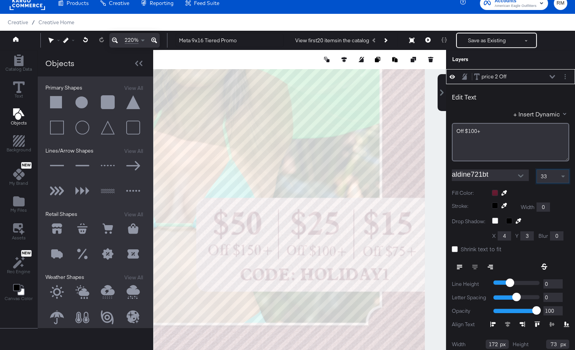
scroll to position [119, 0]
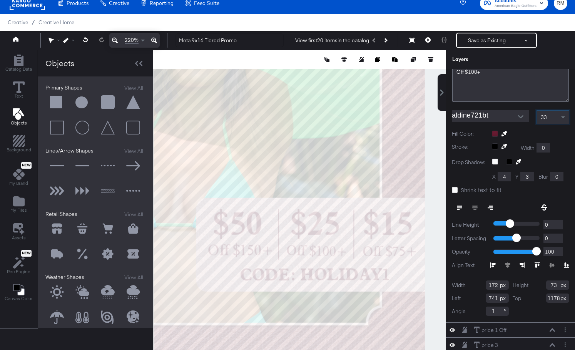
click at [494, 310] on input "1" at bounding box center [496, 311] width 23 height 9
type input "0"
